Goal: Navigation & Orientation: Find specific page/section

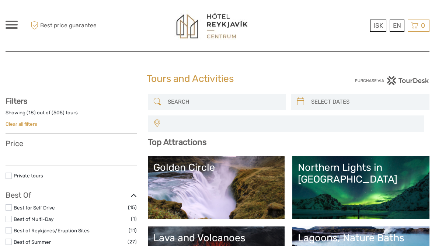
select select
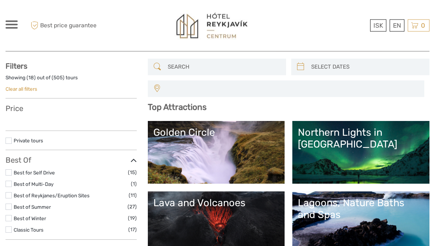
select select
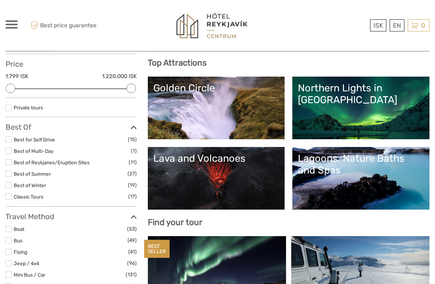
scroll to position [79, 0]
click at [12, 136] on li "Best for Self Drive (15)" at bounding box center [71, 139] width 131 height 8
click at [10, 140] on label at bounding box center [9, 139] width 6 height 6
click at [0, 0] on input "checkbox" at bounding box center [0, 0] width 0 height 0
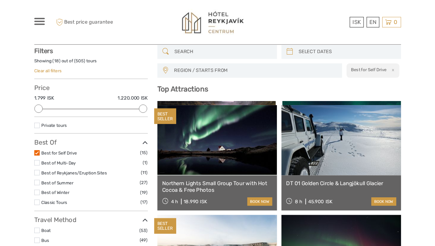
scroll to position [42, 0]
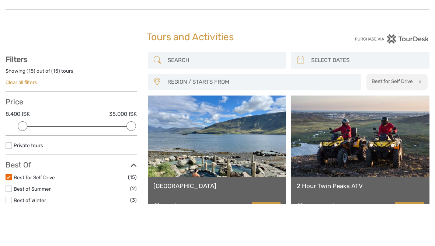
click at [219, 73] on h1 "Tours and Activities" at bounding box center [217, 79] width 141 height 12
click at [398, 70] on div "Tours and Activities Tours and Activities" at bounding box center [218, 82] width 424 height 24
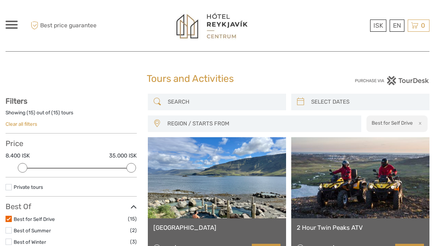
click at [12, 26] on div at bounding box center [12, 25] width 12 height 8
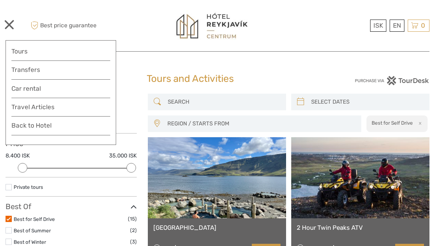
click at [54, 125] on link "Back to Hotel" at bounding box center [60, 127] width 99 height 15
